Goal: Task Accomplishment & Management: Manage account settings

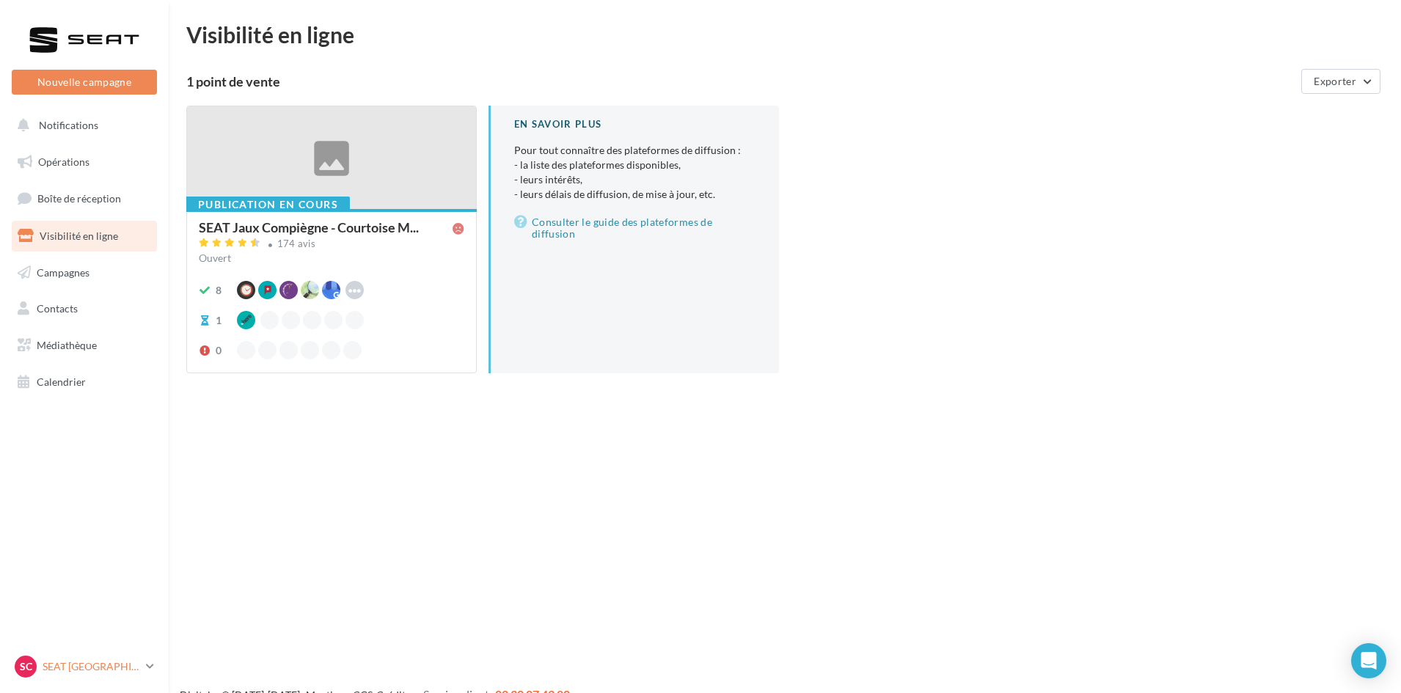
click at [135, 664] on p "SEAT [GEOGRAPHIC_DATA]" at bounding box center [92, 667] width 98 height 15
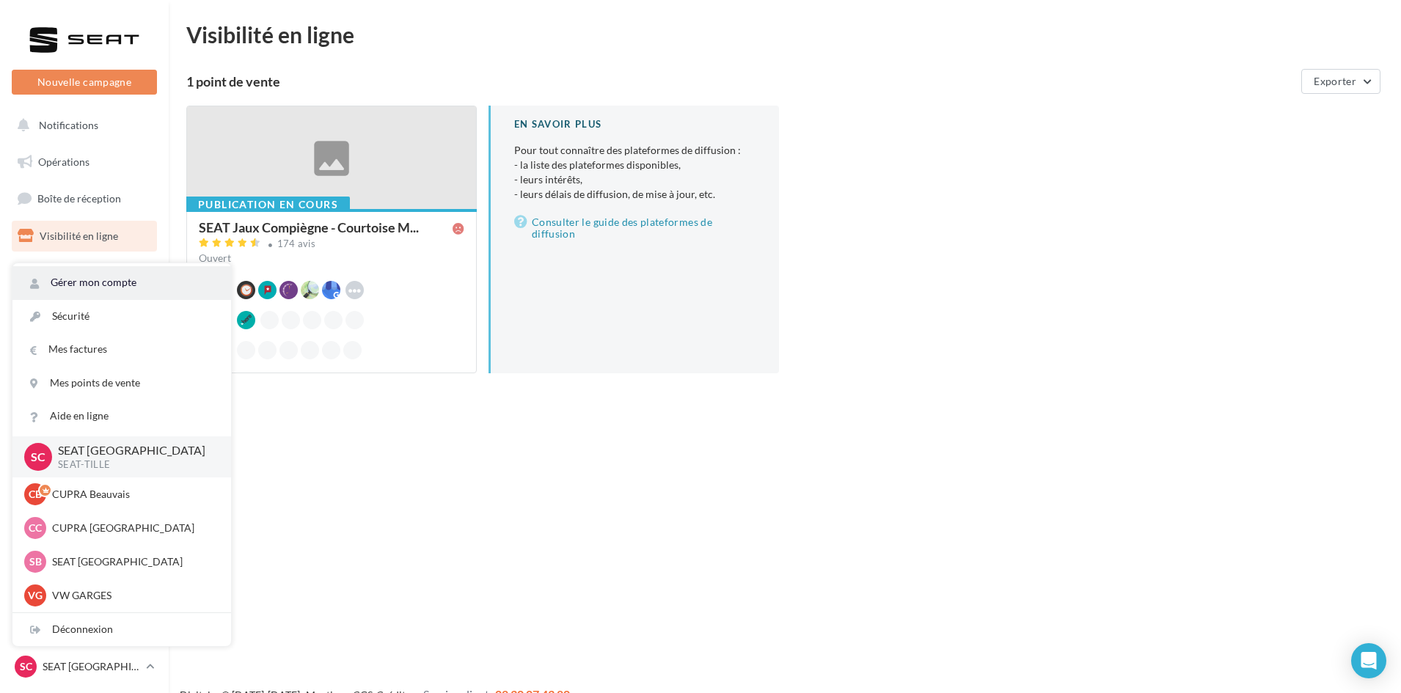
click at [109, 280] on link "Gérer mon compte" at bounding box center [121, 282] width 219 height 33
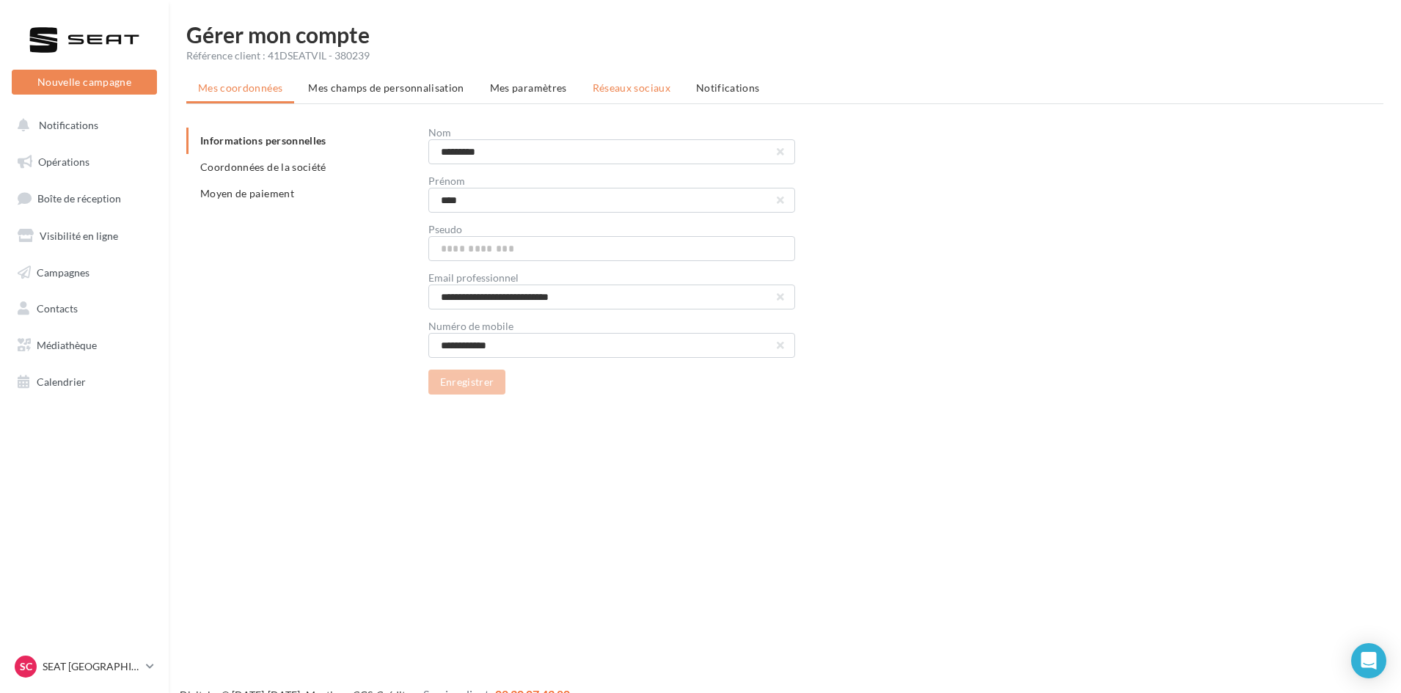
click at [635, 87] on span "Réseaux sociaux" at bounding box center [632, 87] width 78 height 12
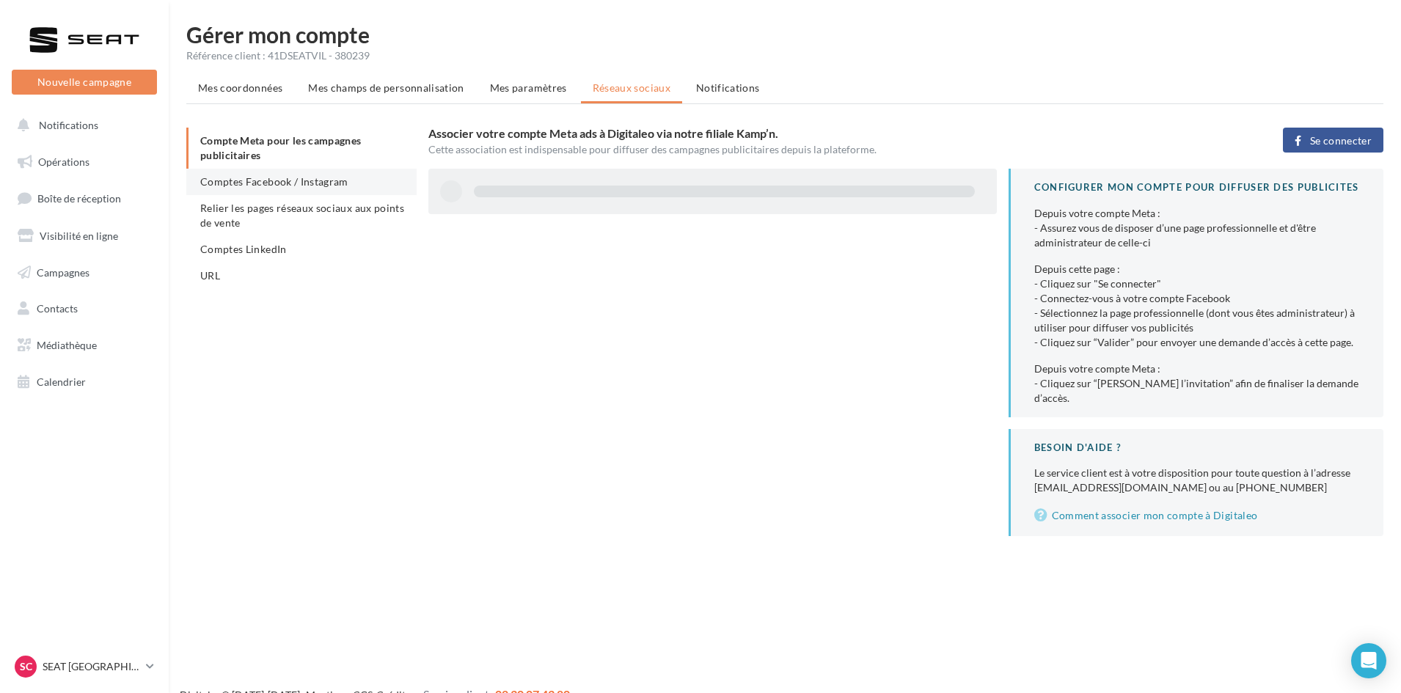
click at [227, 176] on span "Comptes Facebook / Instagram" at bounding box center [274, 181] width 148 height 12
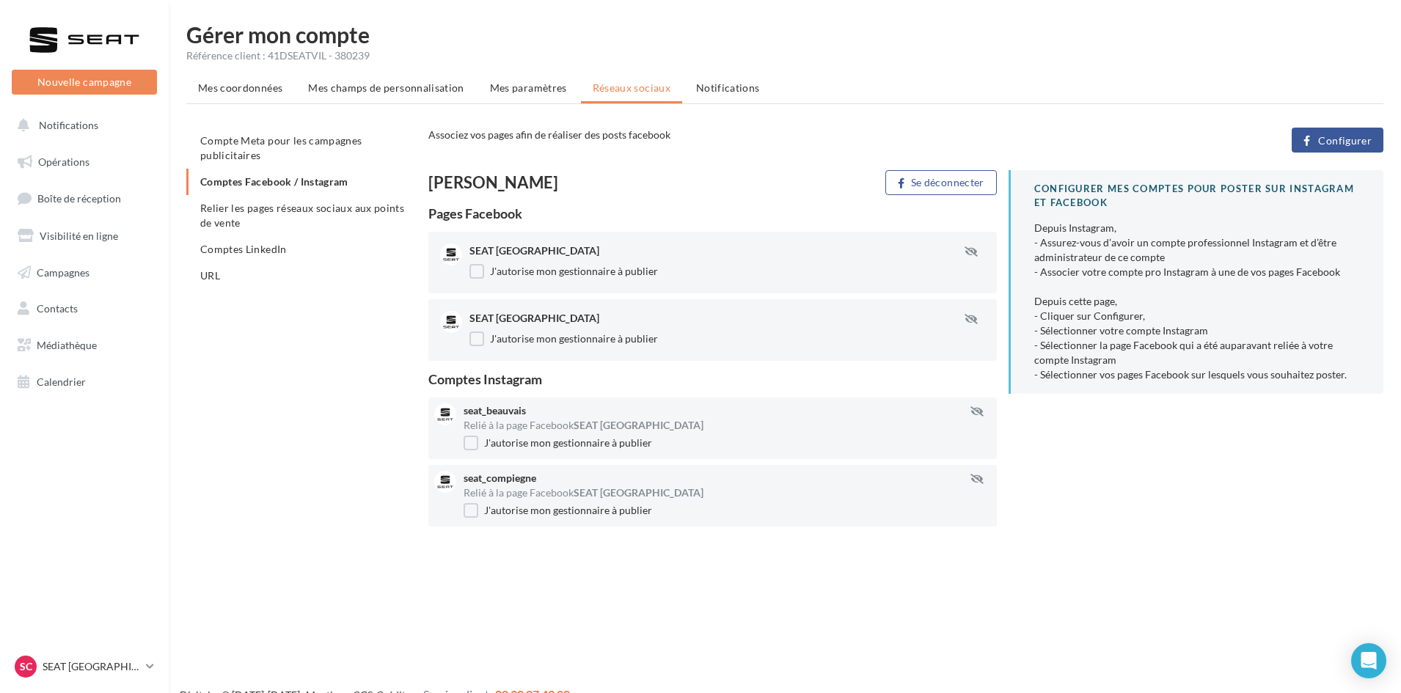
click at [938, 556] on div "Nouvelle campagne Nouvelle campagne Notifications Opérations Boîte de réception…" at bounding box center [700, 369] width 1401 height 693
click at [150, 664] on icon at bounding box center [150, 666] width 8 height 12
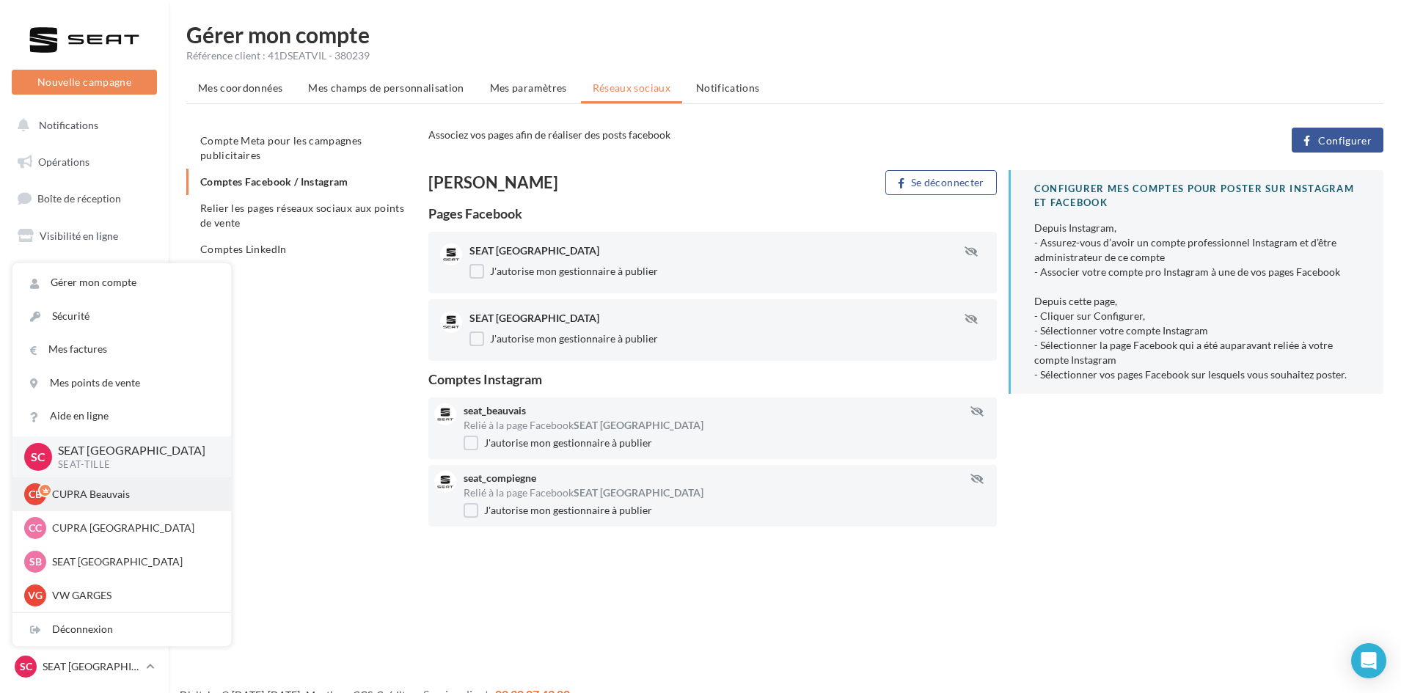
click at [133, 494] on p "CUPRA Beauvais" at bounding box center [132, 494] width 161 height 15
